Goal: Task Accomplishment & Management: Use online tool/utility

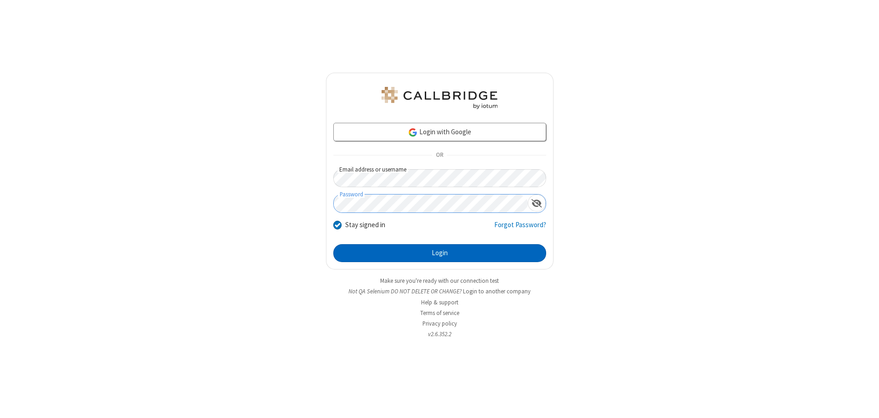
click at [439, 253] on button "Login" at bounding box center [439, 253] width 213 height 18
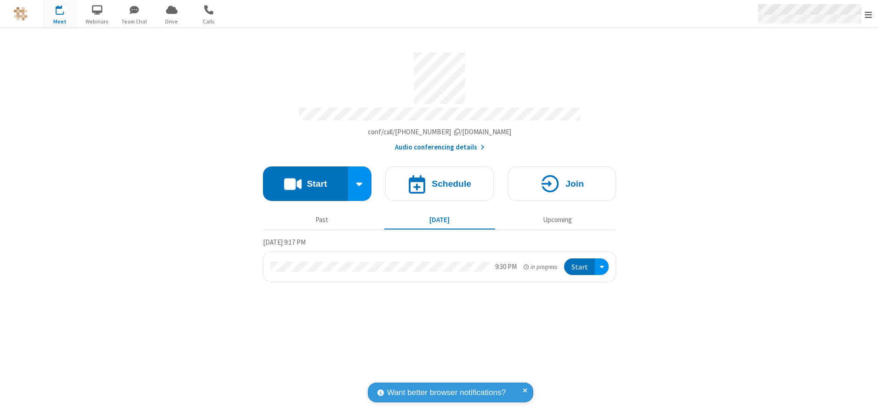
click at [868, 14] on span "Open menu" at bounding box center [868, 14] width 7 height 9
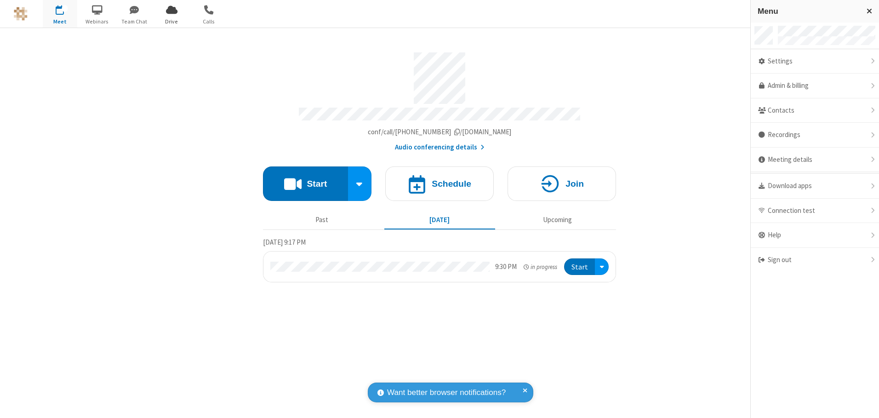
click at [171, 21] on span "Drive" at bounding box center [171, 21] width 34 height 8
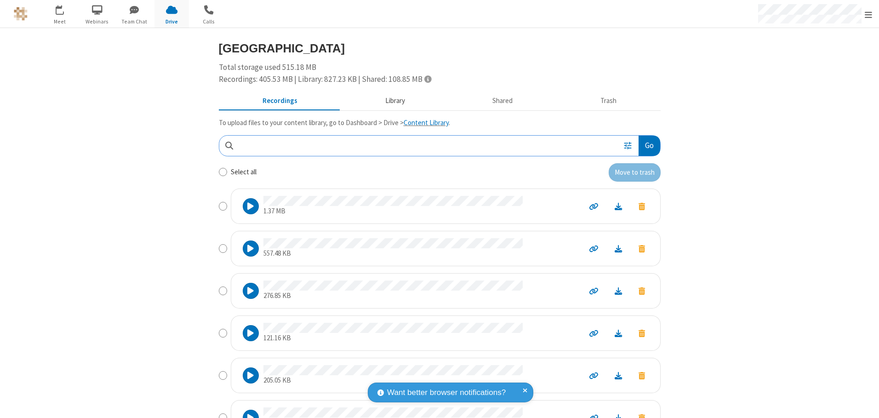
click at [390, 101] on button "Library" at bounding box center [395, 100] width 108 height 17
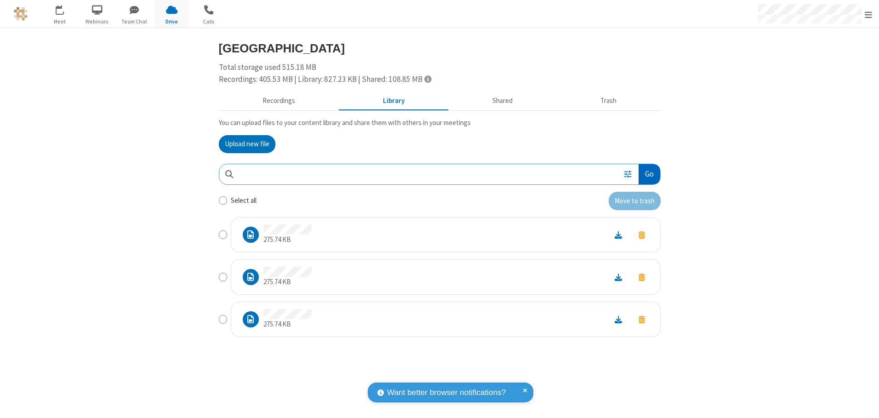
click at [649, 174] on button "Go" at bounding box center [649, 174] width 21 height 21
click at [247, 144] on button "Upload new file" at bounding box center [247, 144] width 57 height 18
